Goal: Transaction & Acquisition: Download file/media

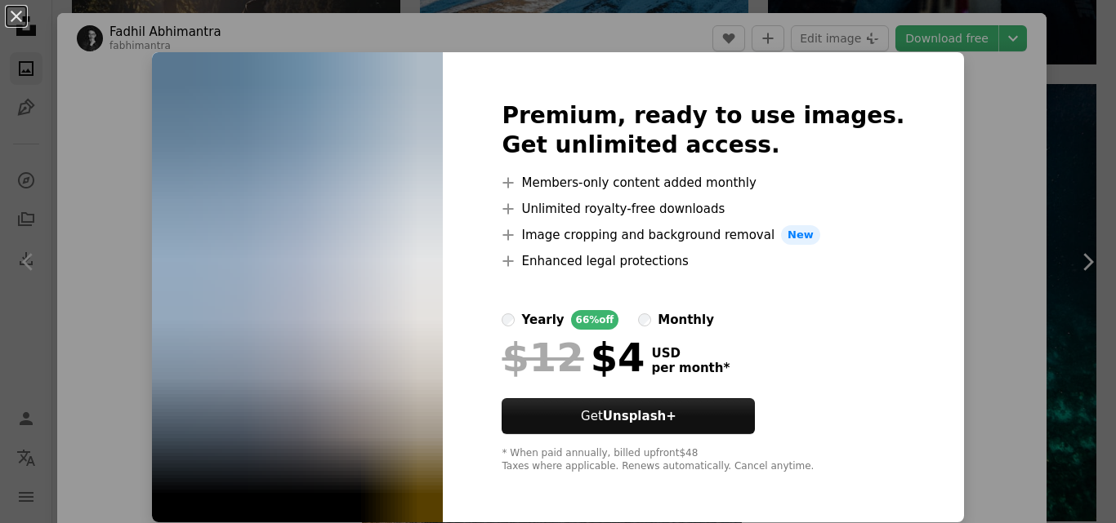
scroll to position [3348, 0]
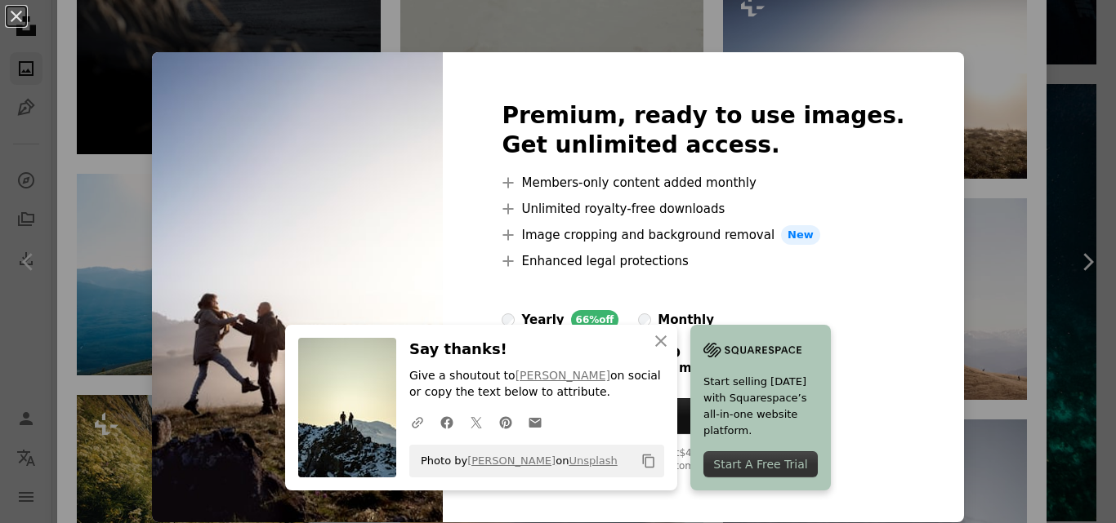
click at [150, 47] on div "An X shape Premium, ready to use images. Get unlimited access. A plus sign Memb…" at bounding box center [558, 261] width 1116 height 523
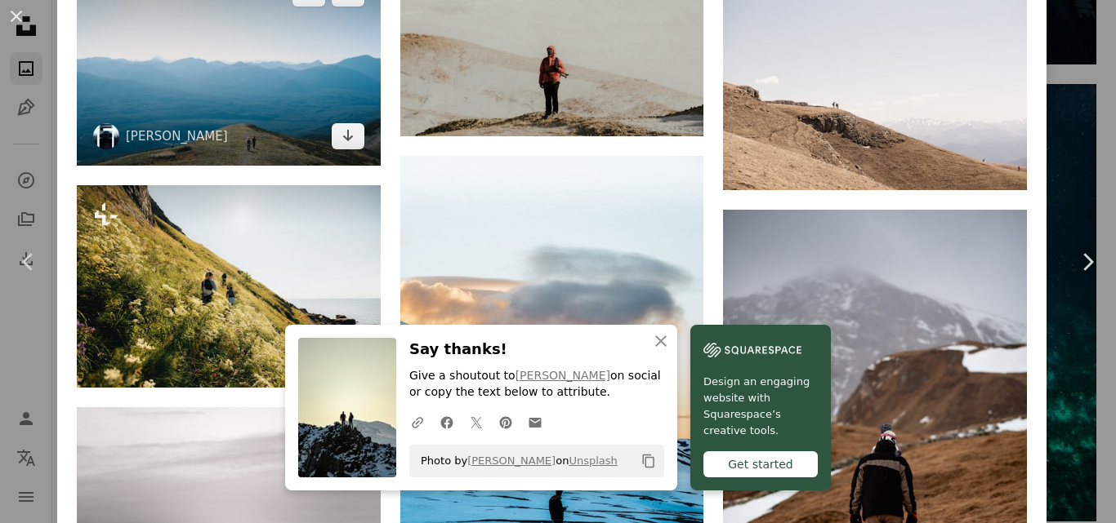
scroll to position [3593, 0]
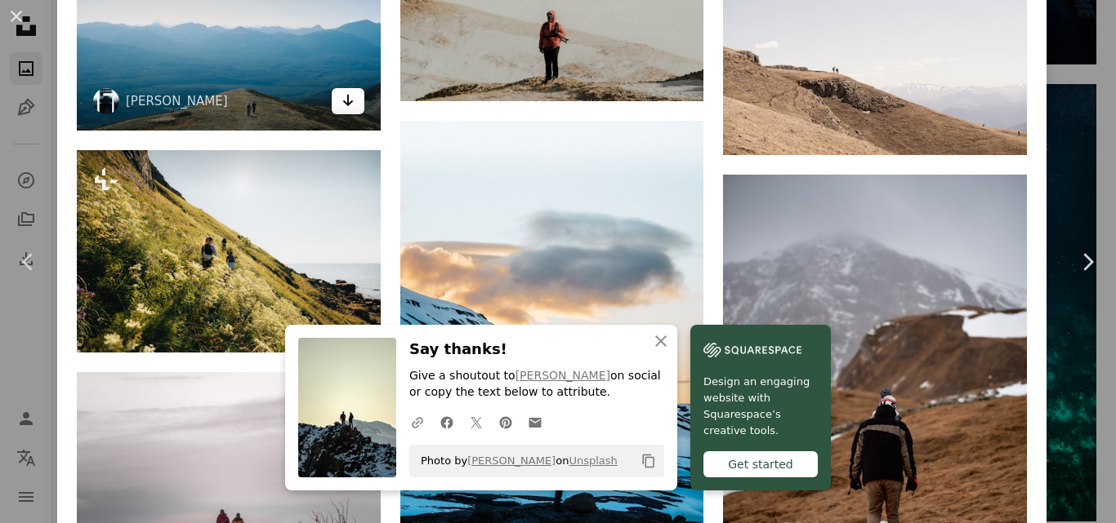
click at [358, 88] on link "Arrow pointing down" at bounding box center [348, 101] width 33 height 26
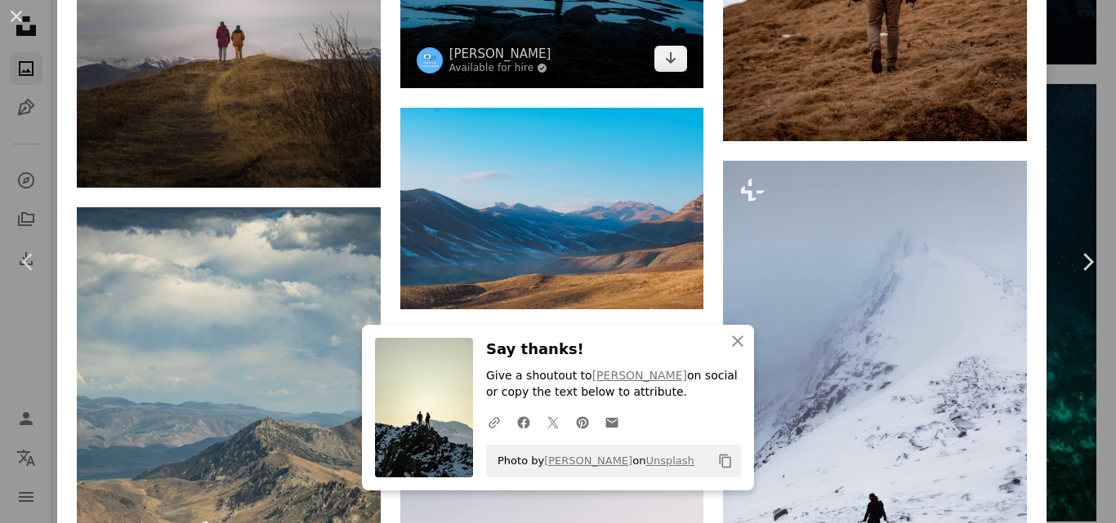
scroll to position [4165, 0]
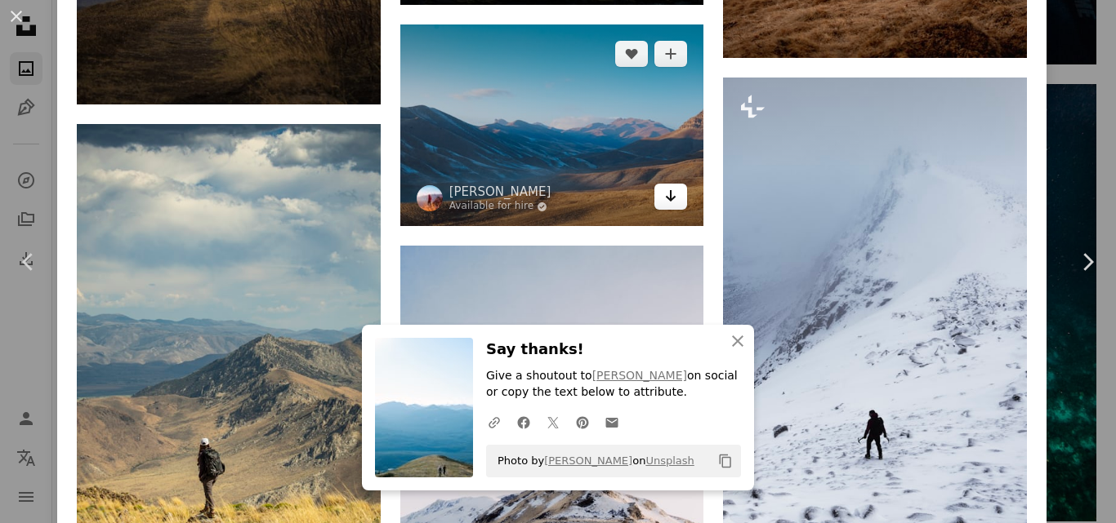
click at [666, 186] on icon "Arrow pointing down" at bounding box center [670, 196] width 13 height 20
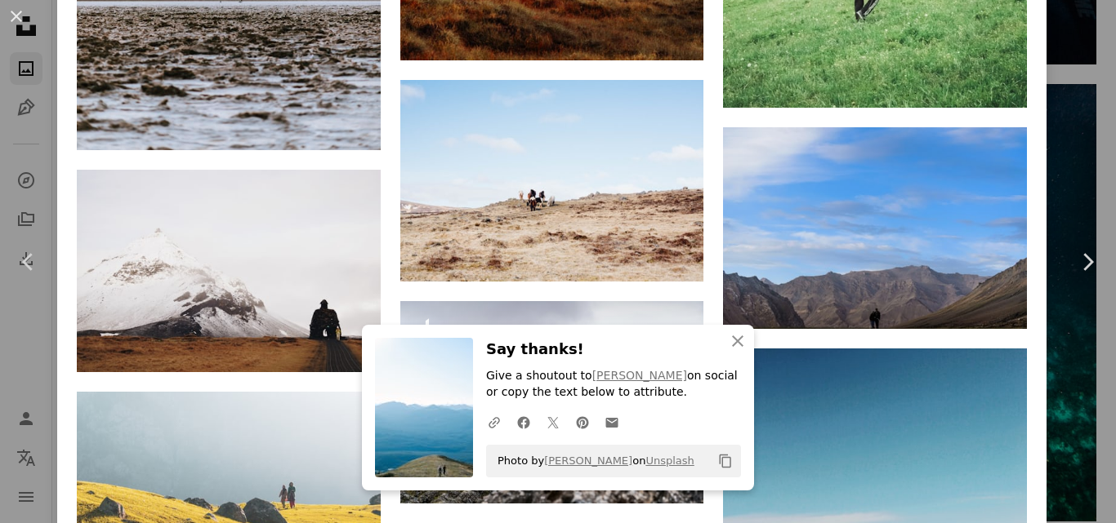
scroll to position [6942, 0]
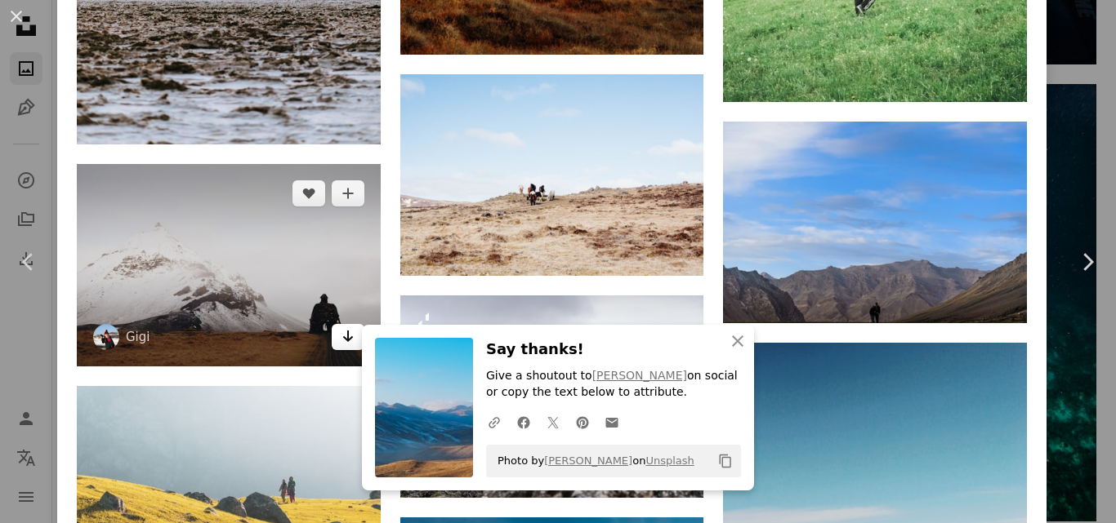
click at [336, 324] on link "Arrow pointing down" at bounding box center [348, 337] width 33 height 26
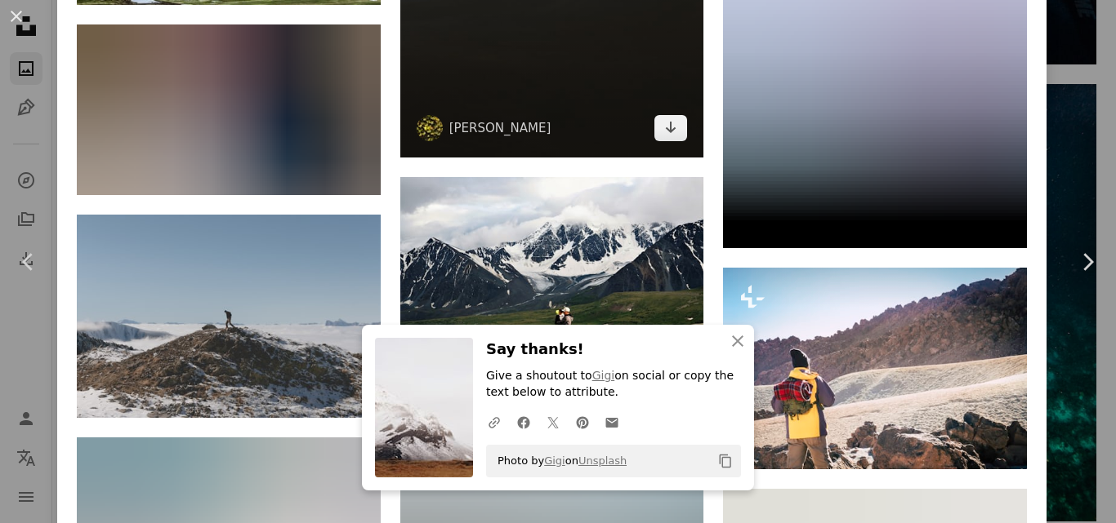
scroll to position [11842, 0]
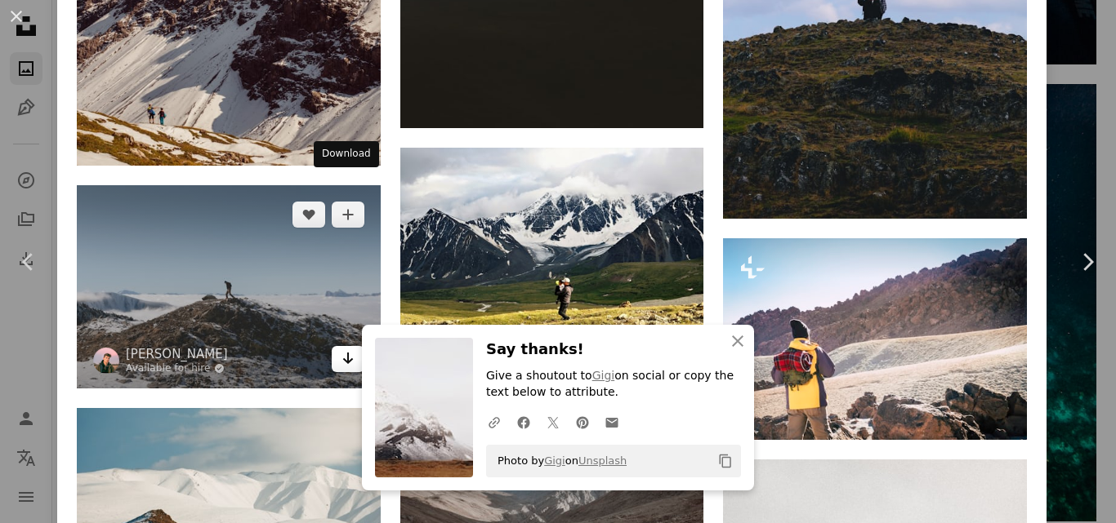
click at [341, 349] on icon "Arrow pointing down" at bounding box center [347, 359] width 13 height 20
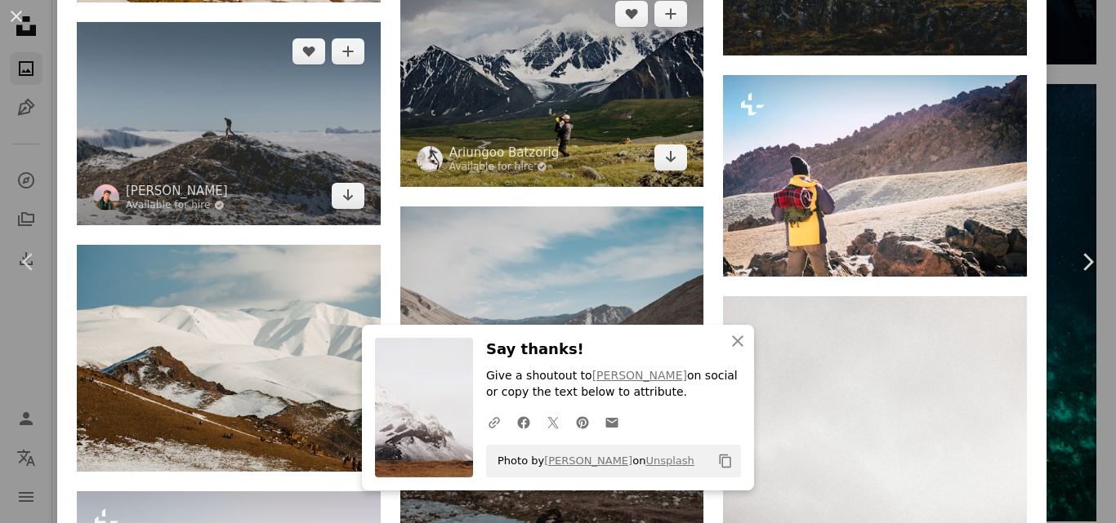
scroll to position [12087, 0]
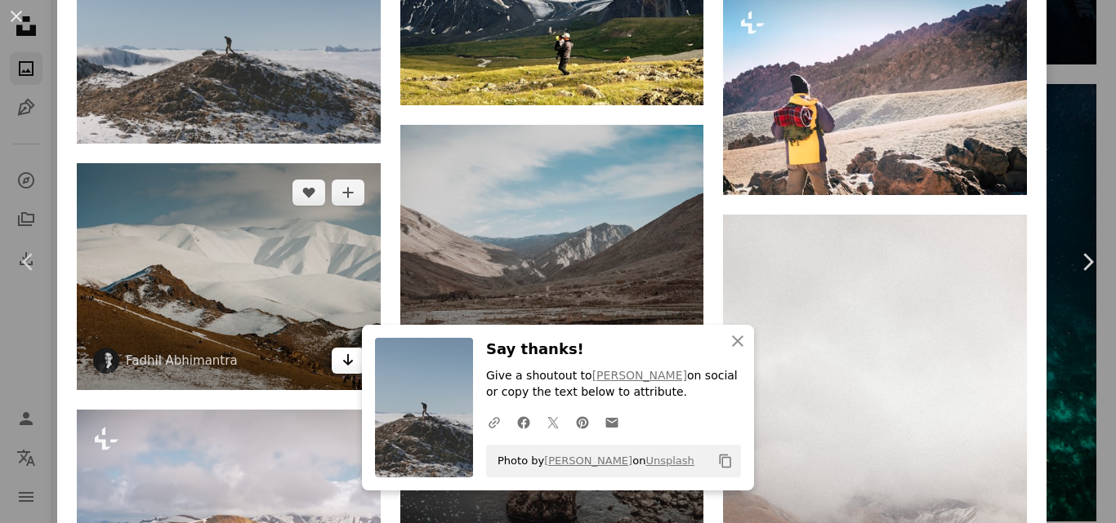
click at [341, 350] on icon "Arrow pointing down" at bounding box center [347, 360] width 13 height 20
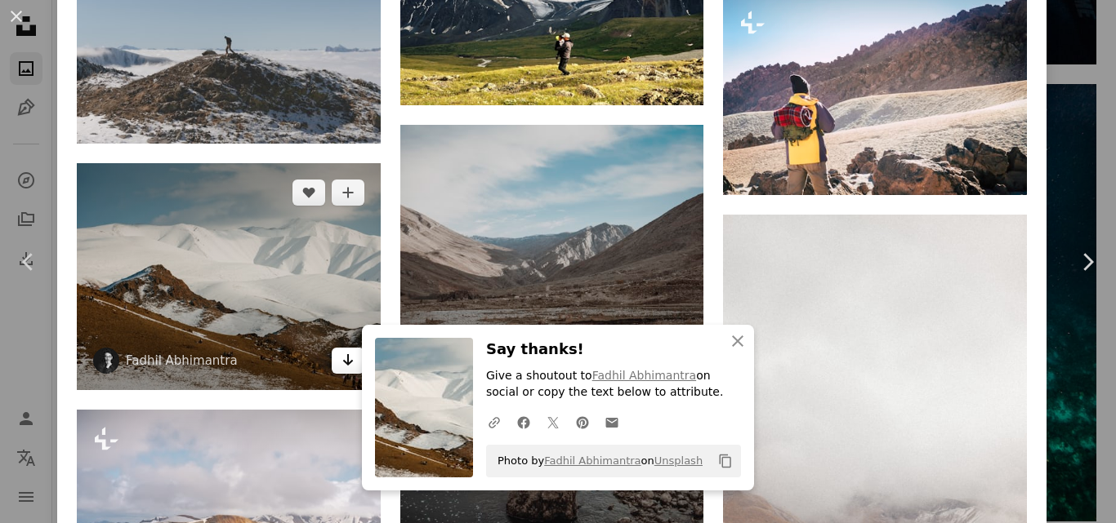
click at [345, 350] on icon "Arrow pointing down" at bounding box center [347, 360] width 13 height 20
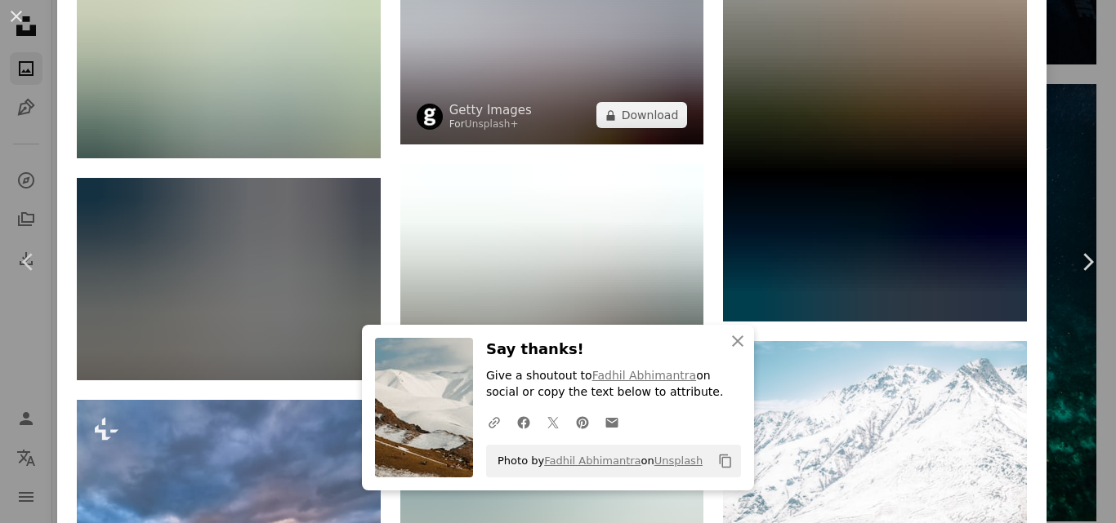
scroll to position [13965, 0]
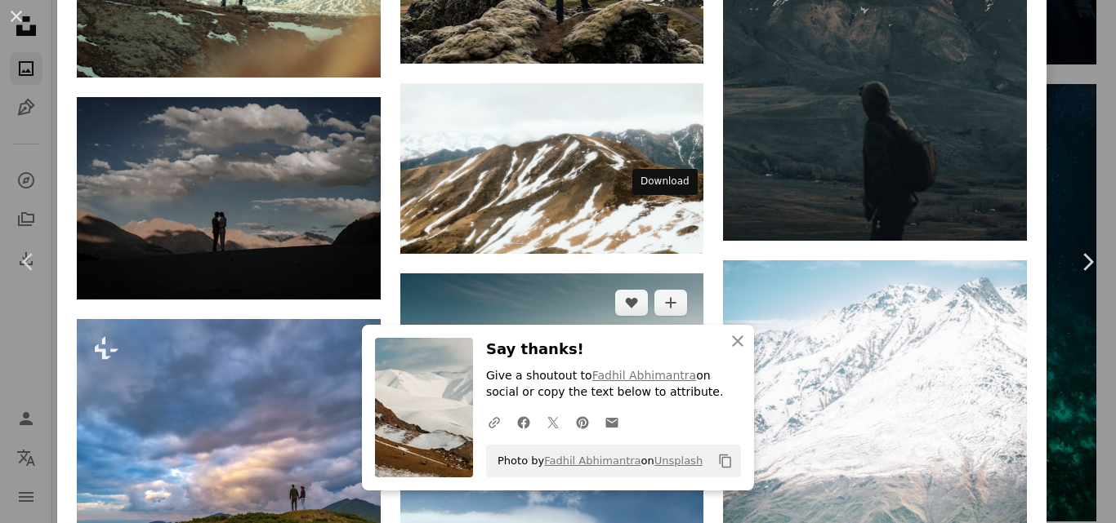
click at [664, 404] on icon "Arrow pointing down" at bounding box center [670, 414] width 13 height 20
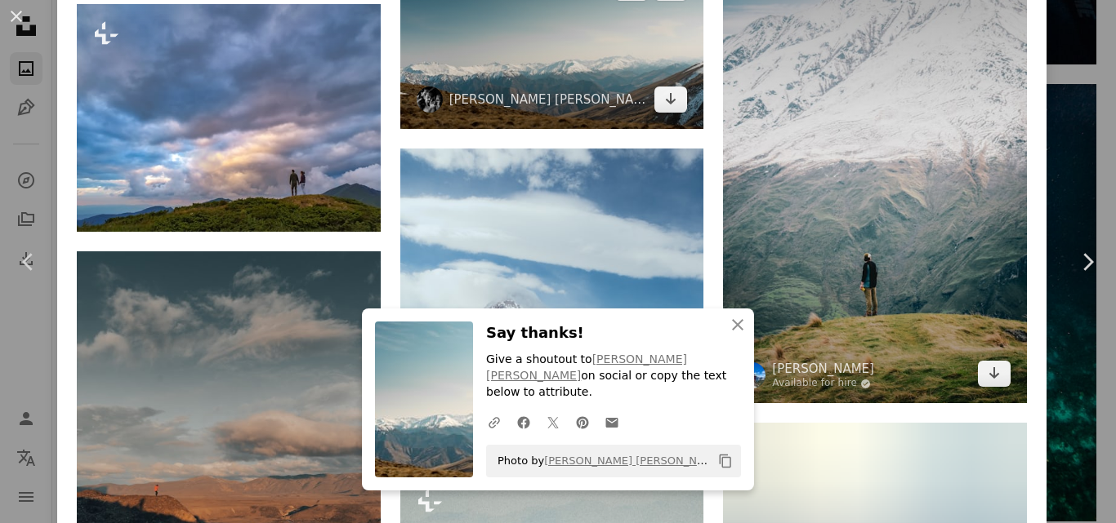
scroll to position [14292, 0]
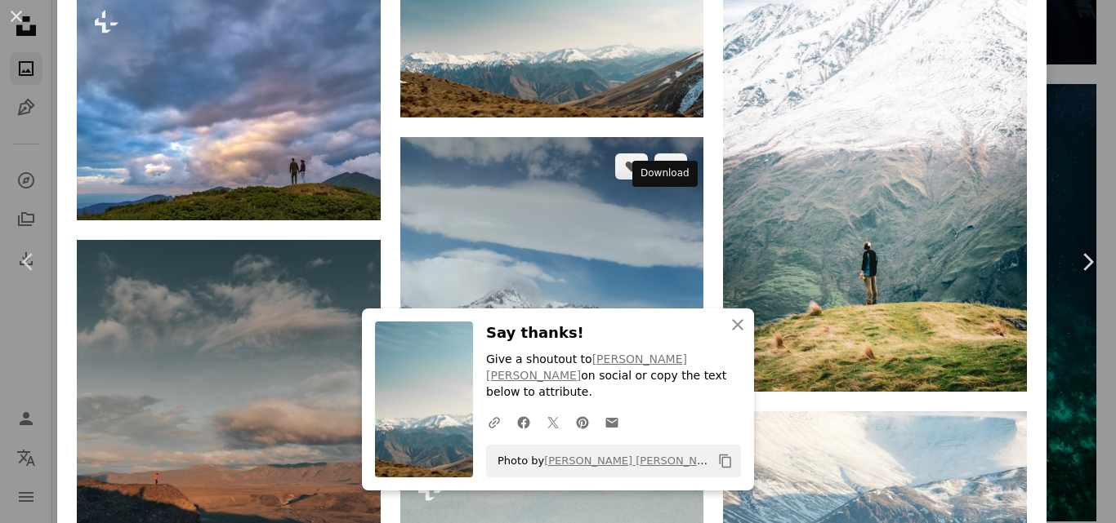
click at [664, 401] on icon "Arrow pointing down" at bounding box center [670, 411] width 13 height 20
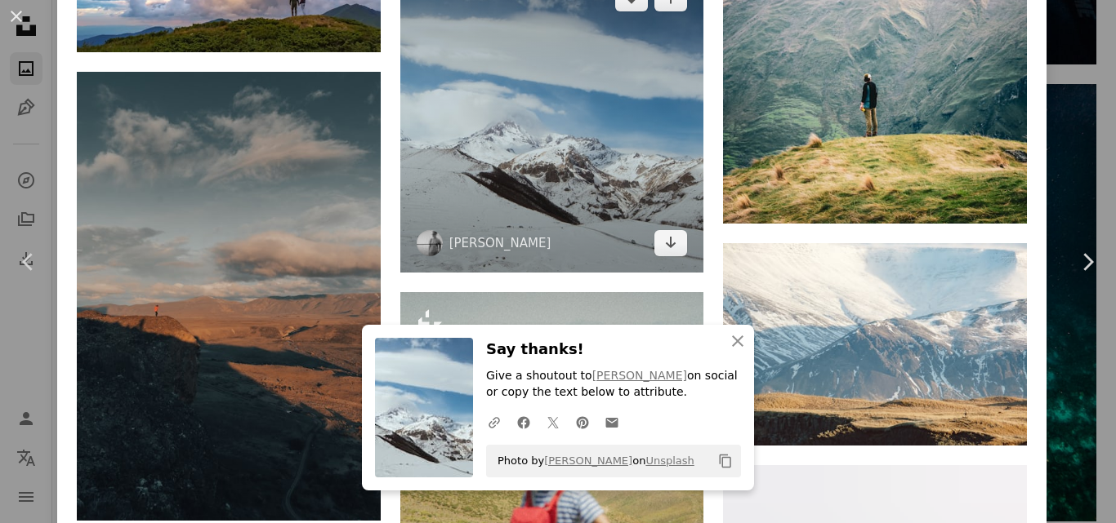
scroll to position [14455, 0]
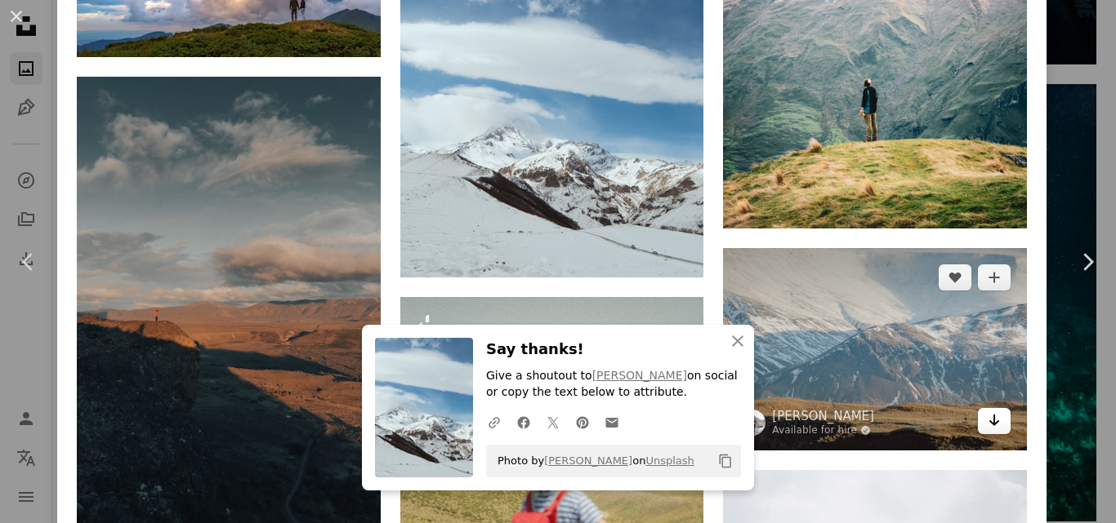
click at [987, 411] on icon "Arrow pointing down" at bounding box center [993, 421] width 13 height 20
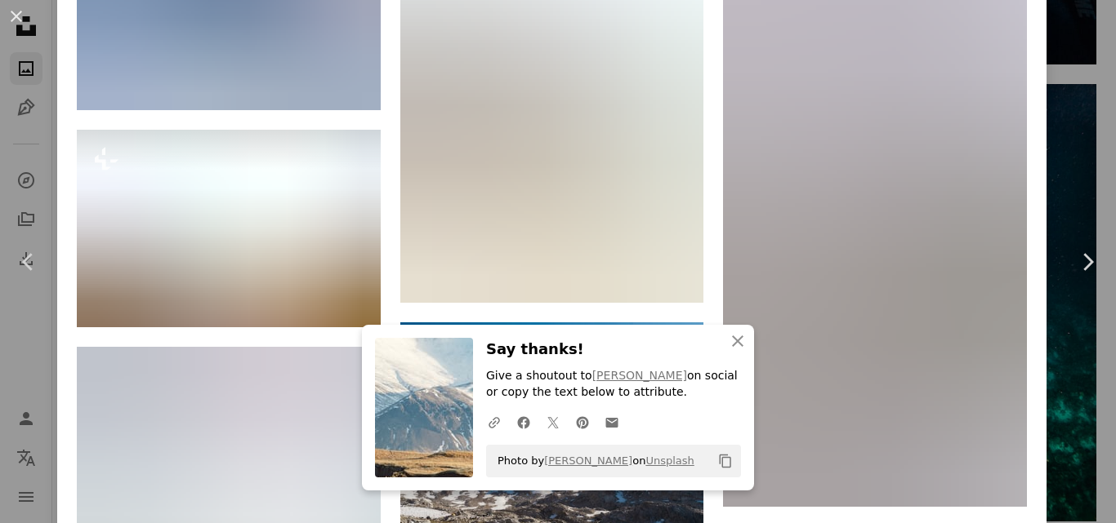
scroll to position [15599, 0]
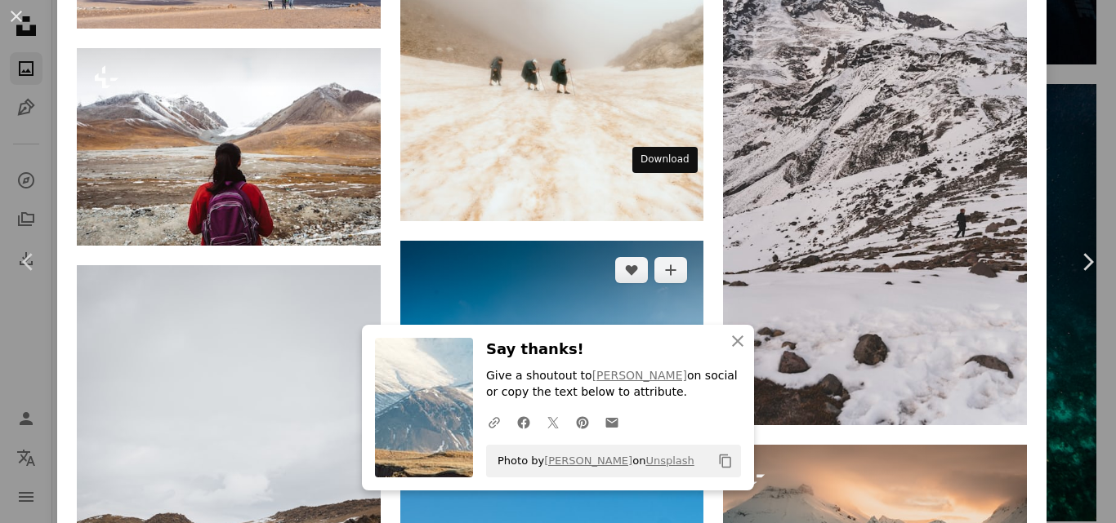
click at [664, 403] on icon "Arrow pointing down" at bounding box center [670, 413] width 13 height 20
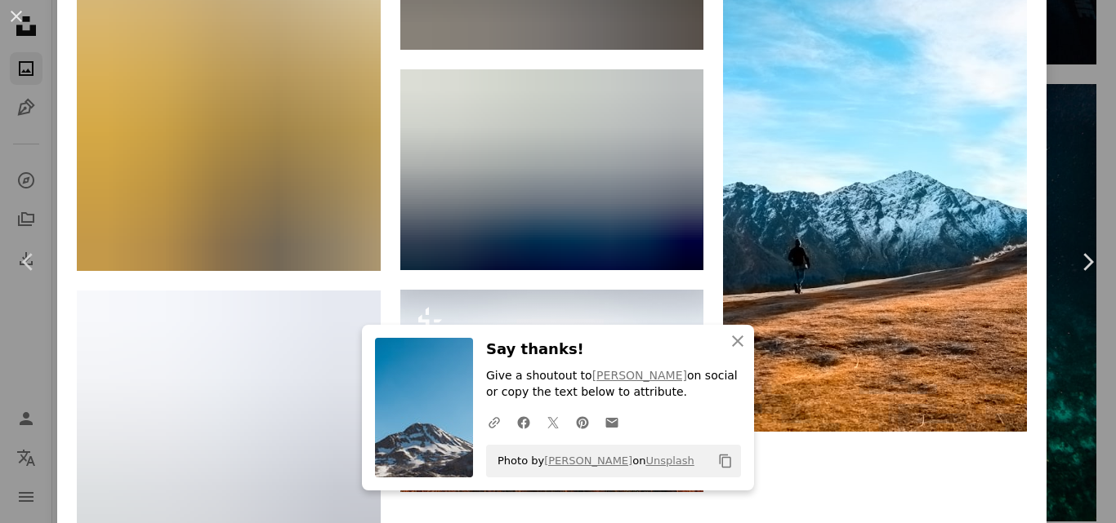
scroll to position [17069, 0]
